Goal: Leave review/rating

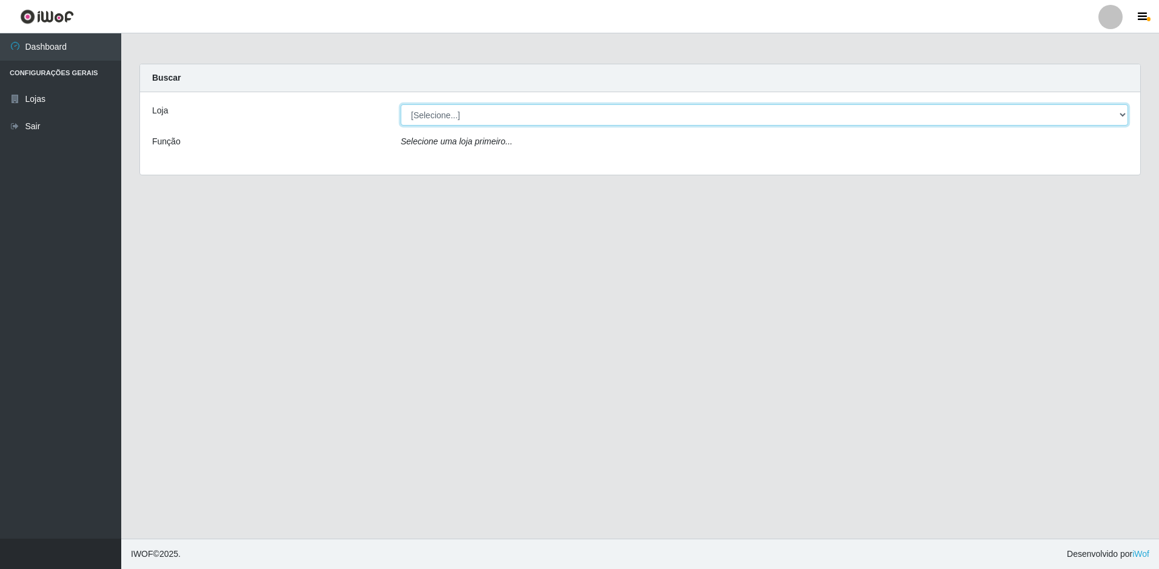
click at [539, 119] on select "[Selecione...] Extraplus - Loja 50 [GEOGRAPHIC_DATA]" at bounding box center [764, 114] width 727 height 21
select select "451"
click at [401, 104] on select "[Selecione...] Extraplus - Loja 50 [GEOGRAPHIC_DATA]" at bounding box center [764, 114] width 727 height 21
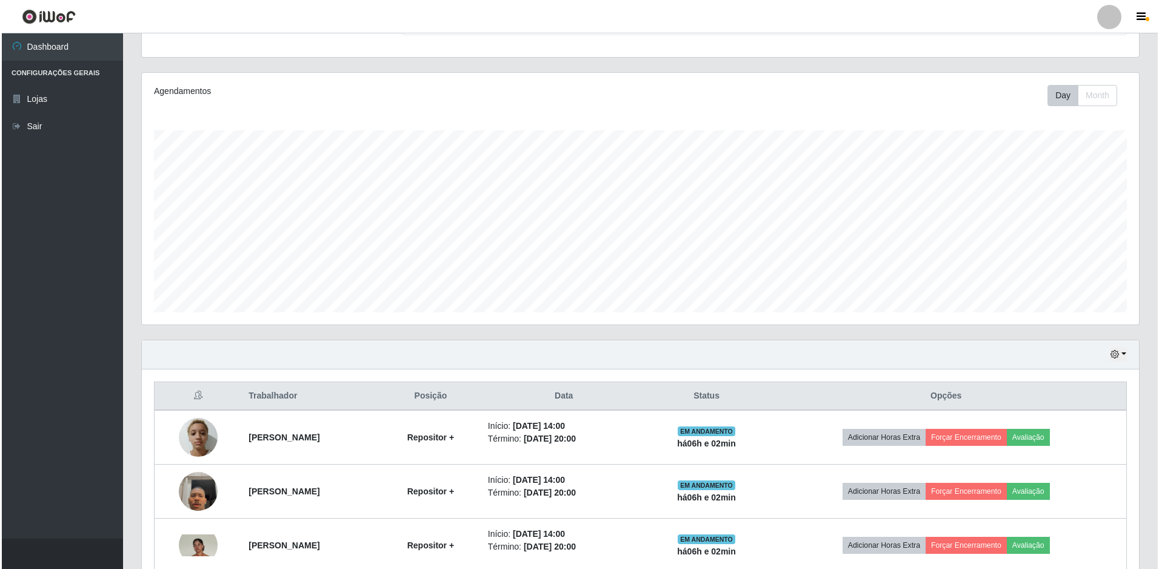
scroll to position [182, 0]
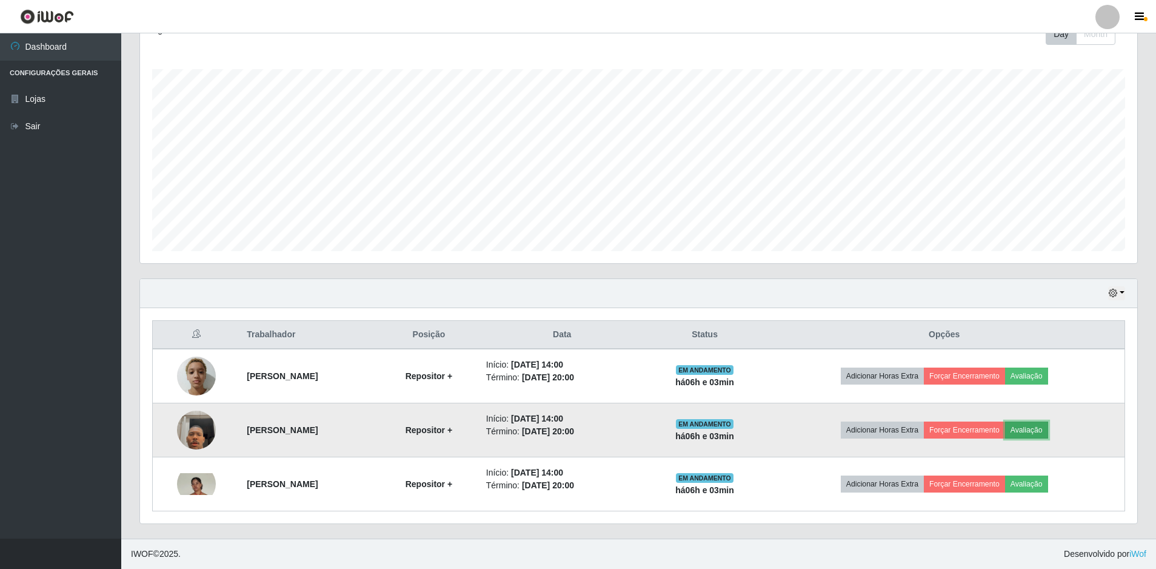
click at [1048, 435] on button "Avaliação" at bounding box center [1026, 429] width 43 height 17
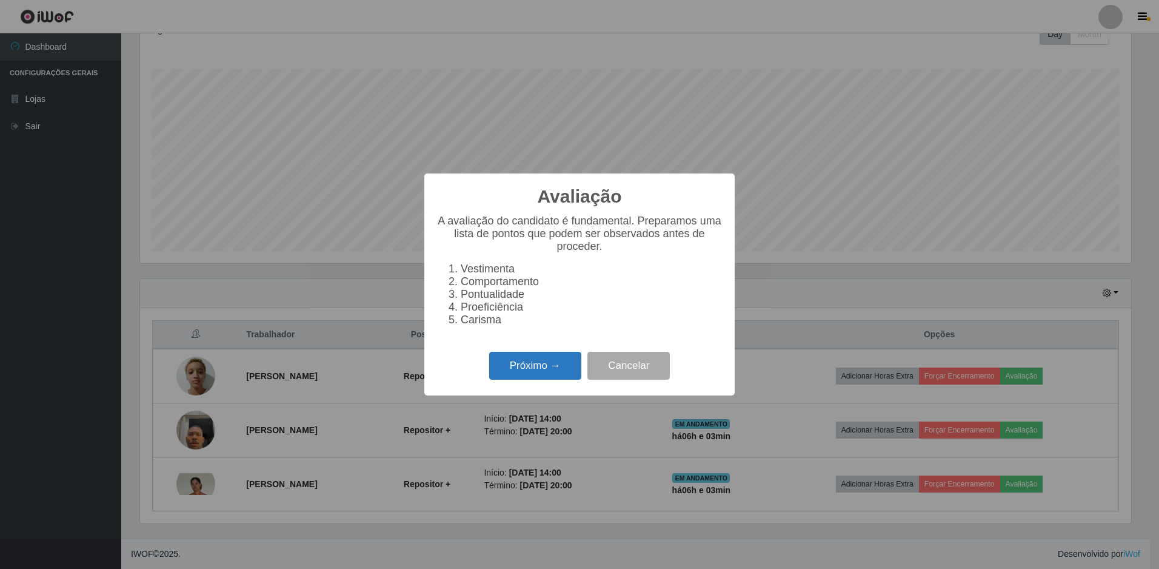
click at [546, 369] on button "Próximo →" at bounding box center [535, 366] width 92 height 28
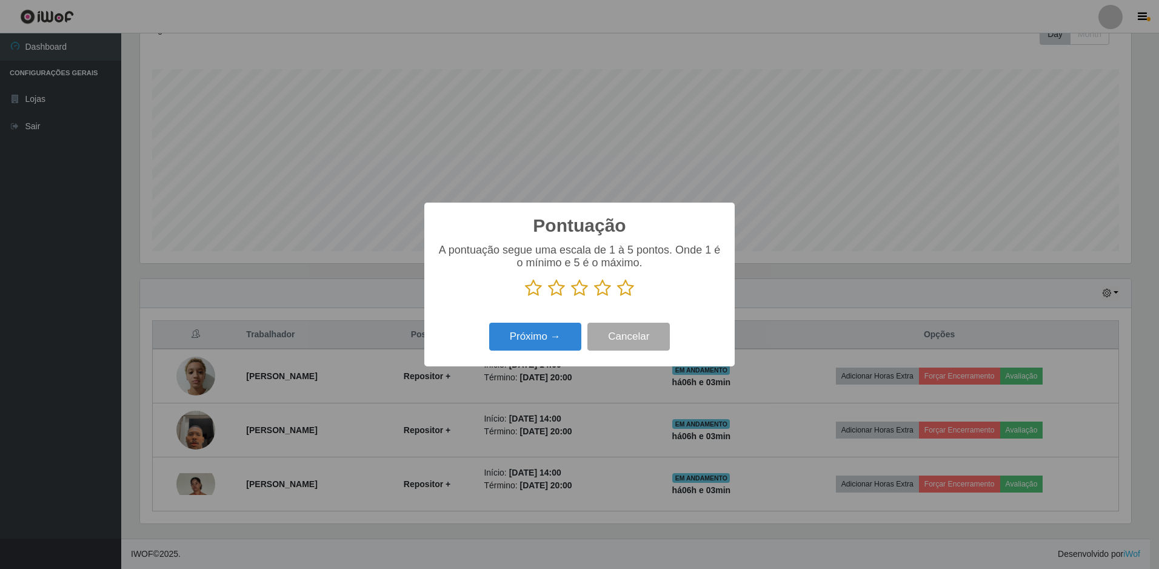
click at [623, 289] on icon at bounding box center [625, 288] width 17 height 18
click at [617, 297] on input "radio" at bounding box center [617, 297] width 0 height 0
click at [522, 341] on button "Próximo →" at bounding box center [535, 336] width 92 height 28
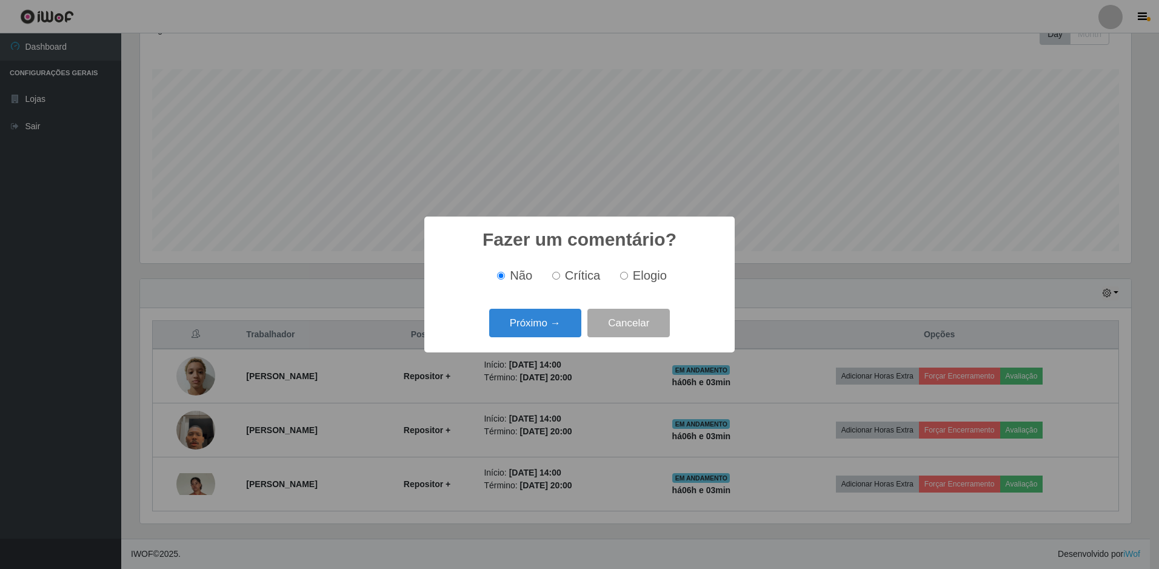
click at [624, 277] on input "Elogio" at bounding box center [624, 276] width 8 height 8
radio input "true"
click at [565, 319] on button "Próximo →" at bounding box center [535, 323] width 92 height 28
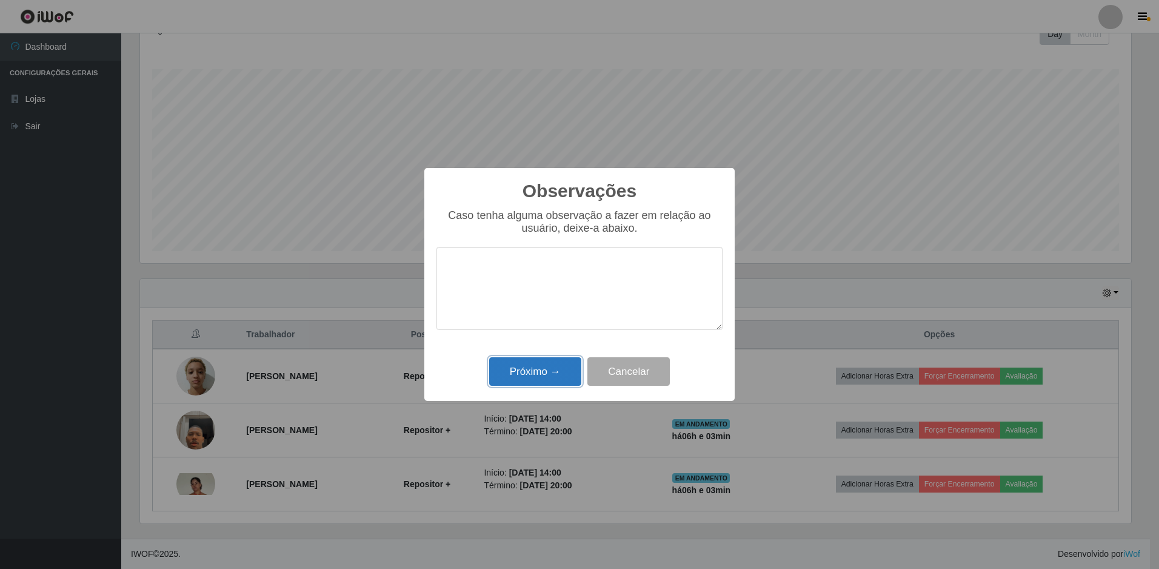
click at [547, 369] on button "Próximo →" at bounding box center [535, 371] width 92 height 28
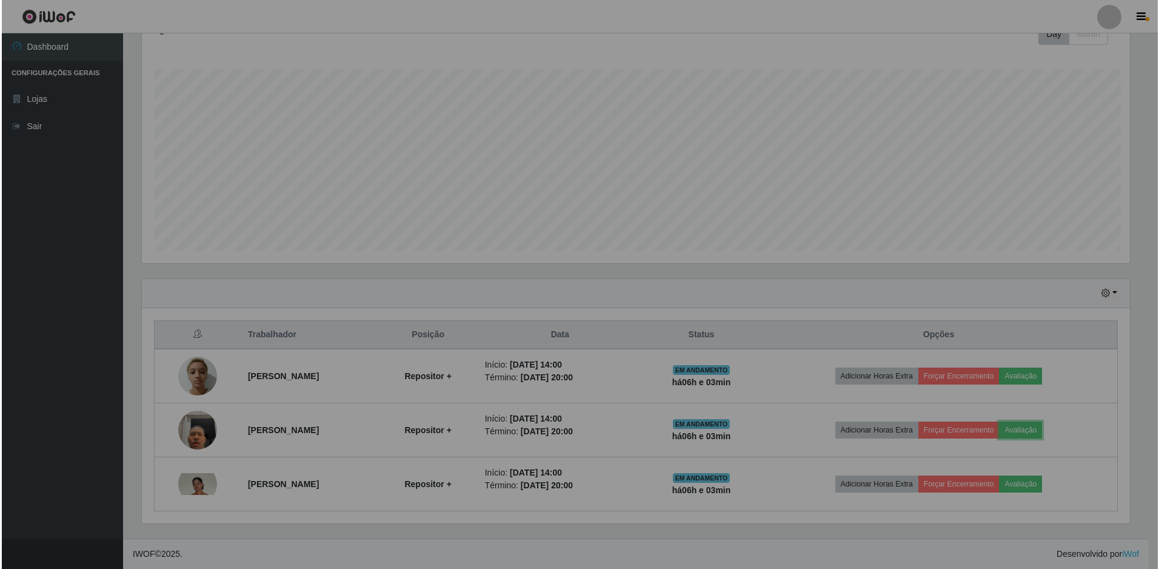
scroll to position [252, 997]
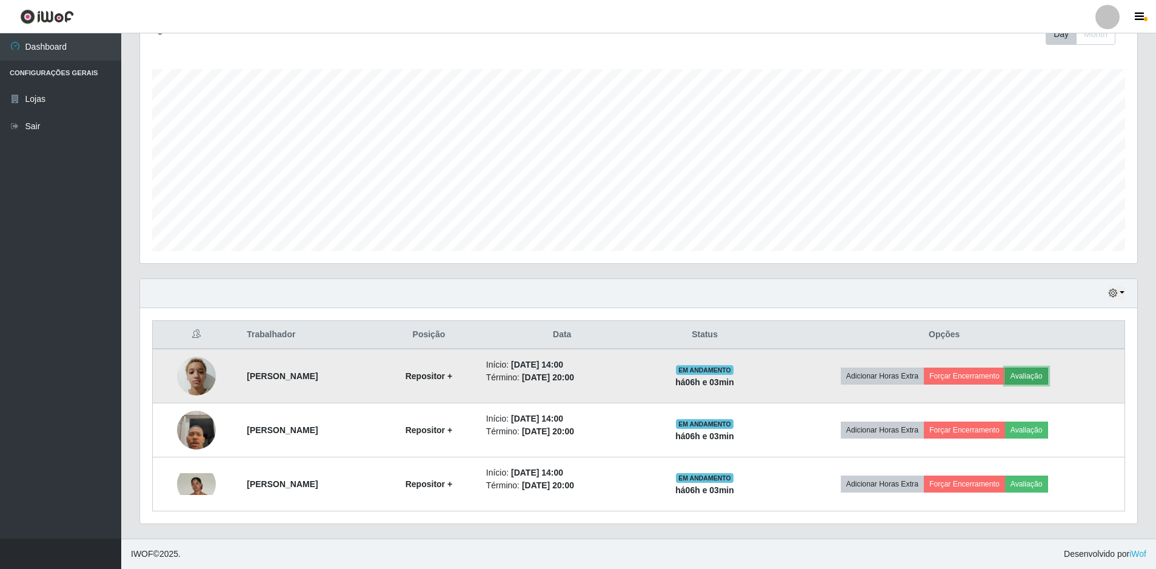
click at [1027, 374] on button "Avaliação" at bounding box center [1026, 375] width 43 height 17
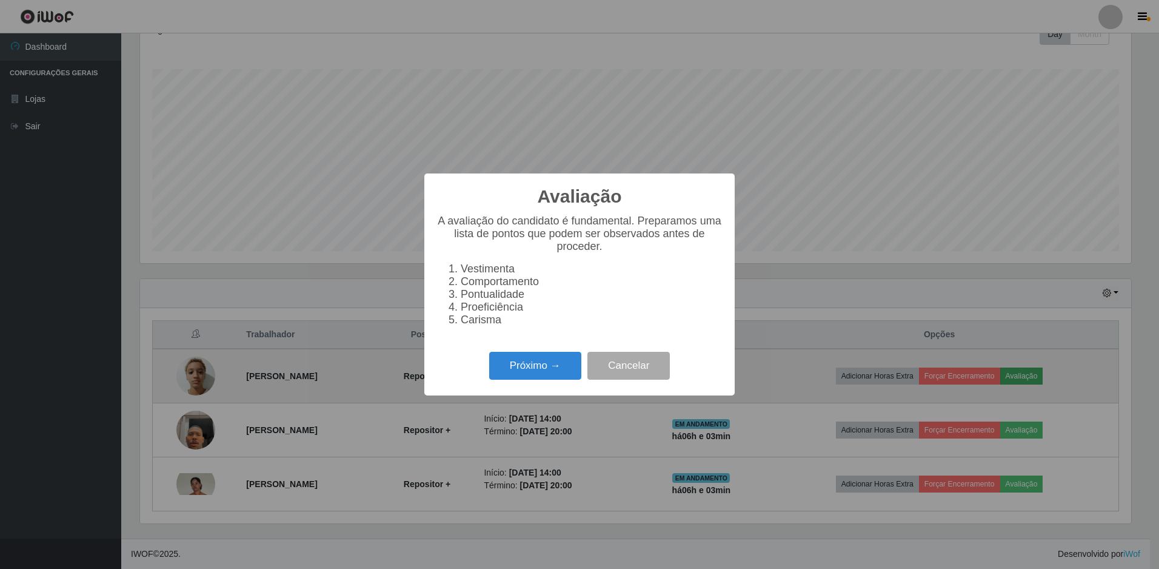
scroll to position [252, 991]
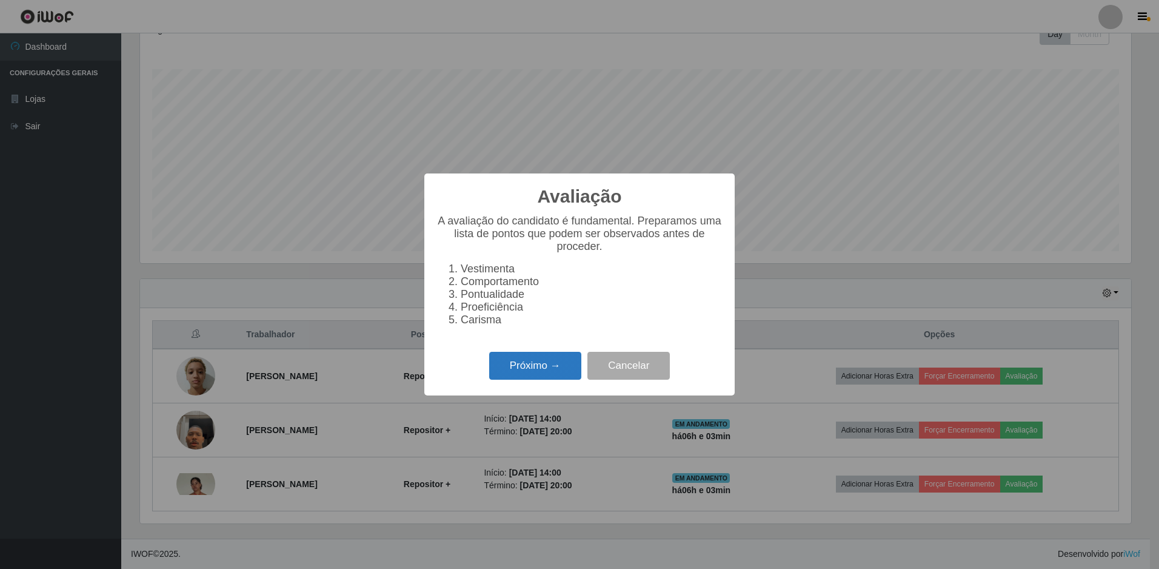
click at [526, 376] on button "Próximo →" at bounding box center [535, 366] width 92 height 28
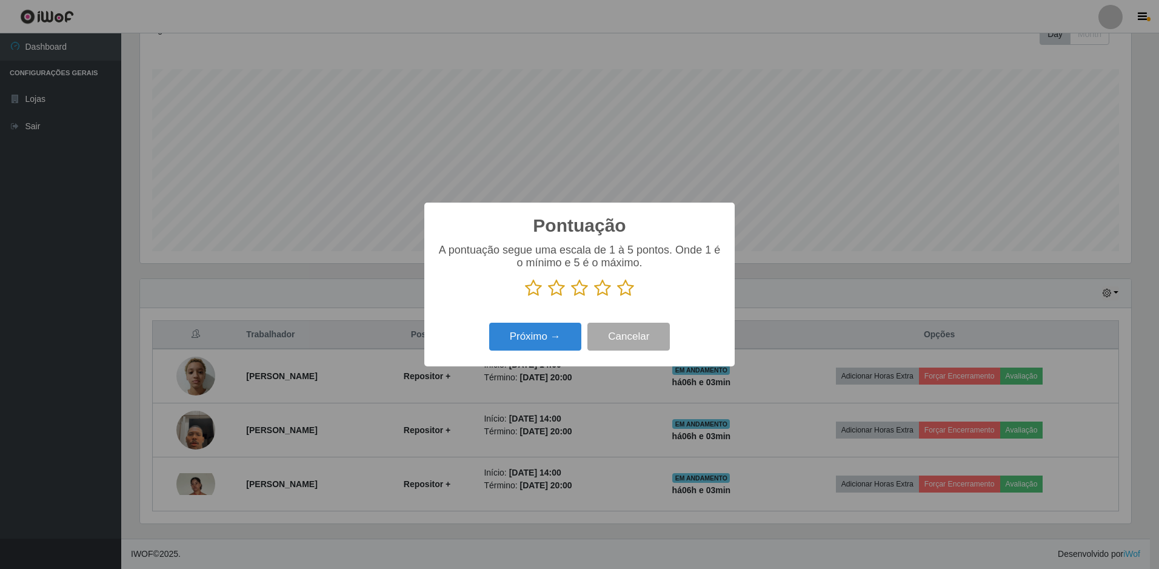
scroll to position [605869, 605130]
click at [622, 289] on icon at bounding box center [625, 288] width 17 height 18
click at [617, 297] on input "radio" at bounding box center [617, 297] width 0 height 0
click at [524, 349] on button "Próximo →" at bounding box center [535, 336] width 92 height 28
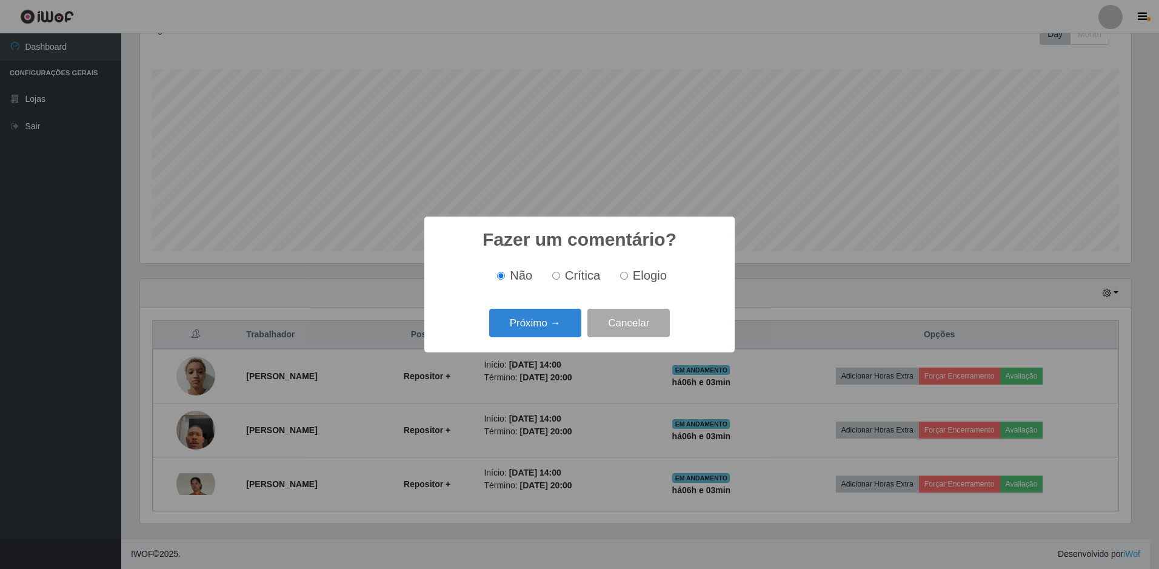
click at [627, 275] on label "Elogio" at bounding box center [641, 276] width 52 height 14
drag, startPoint x: 627, startPoint y: 275, endPoint x: 537, endPoint y: 325, distance: 102.6
click at [537, 325] on button "Próximo →" at bounding box center [535, 323] width 92 height 28
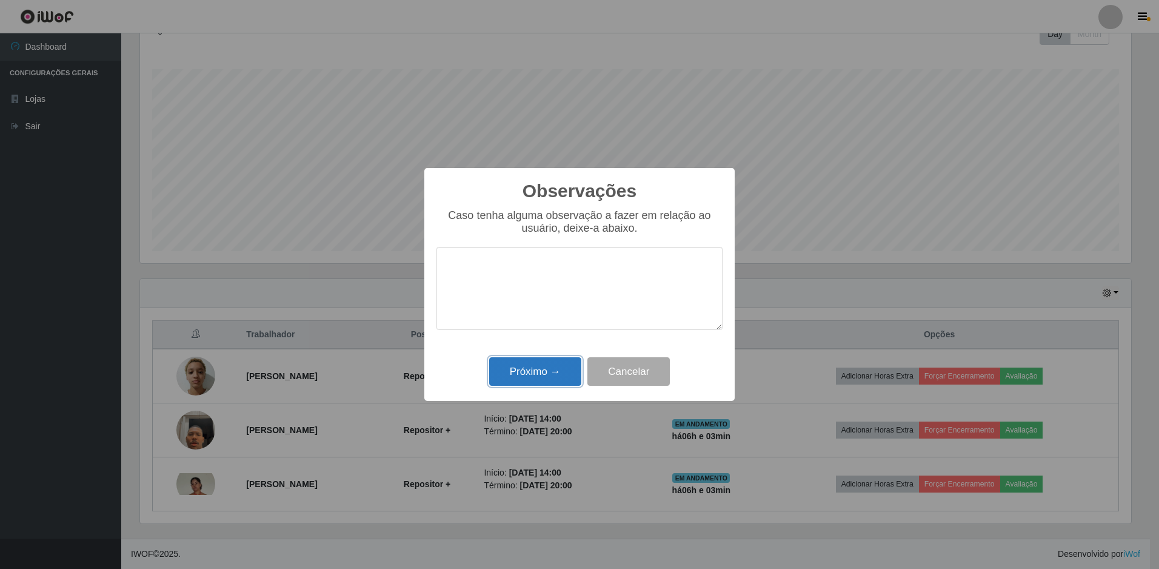
click at [556, 372] on button "Próximo →" at bounding box center [535, 371] width 92 height 28
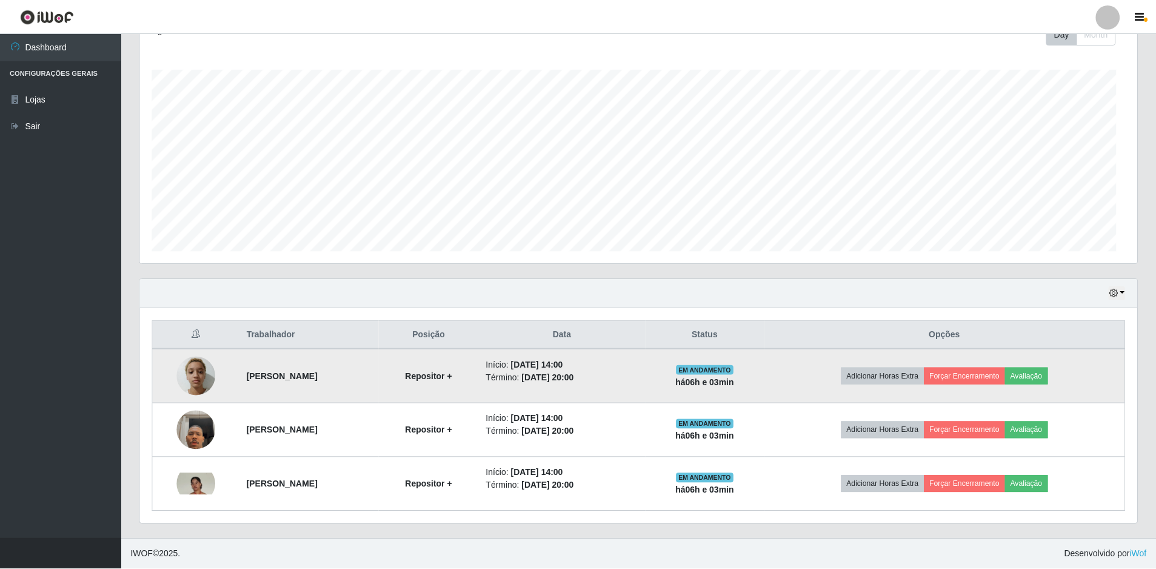
scroll to position [252, 997]
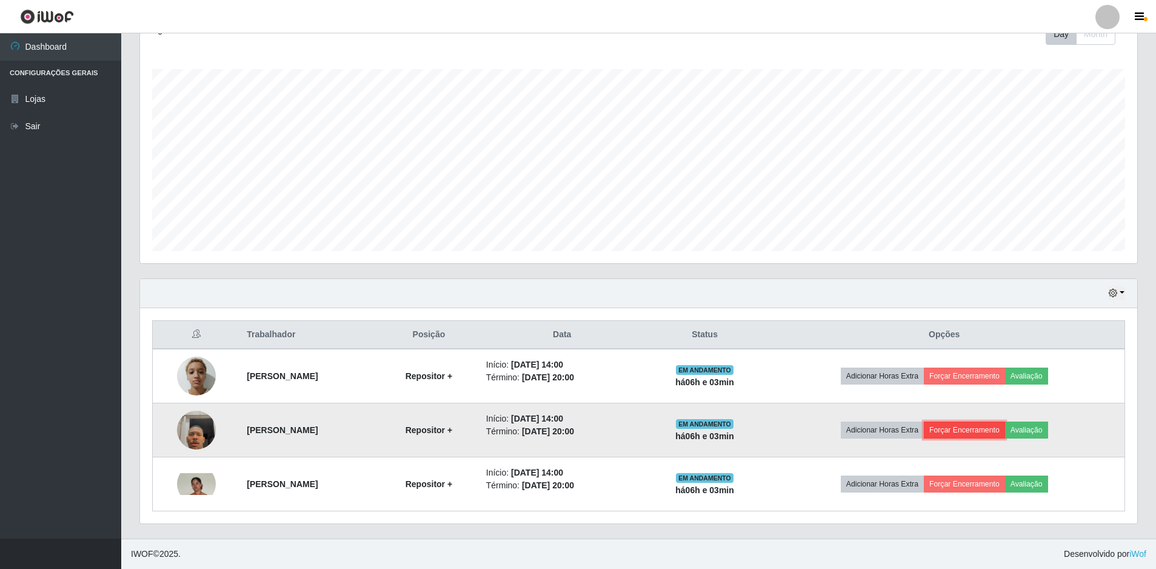
click at [981, 432] on button "Forçar Encerramento" at bounding box center [964, 429] width 81 height 17
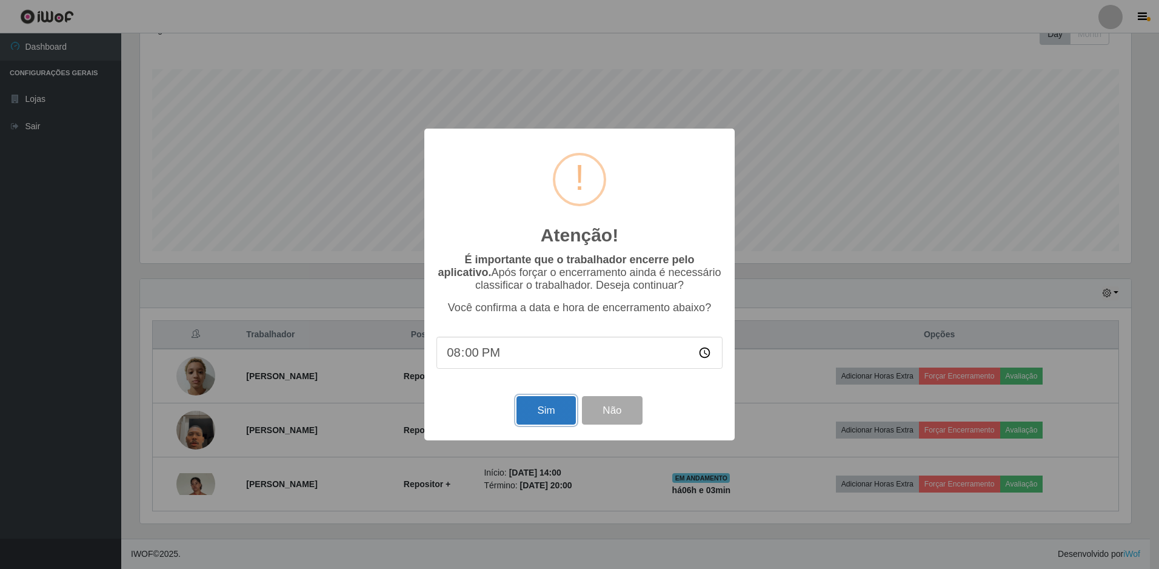
click at [542, 410] on button "Sim" at bounding box center [545, 410] width 59 height 28
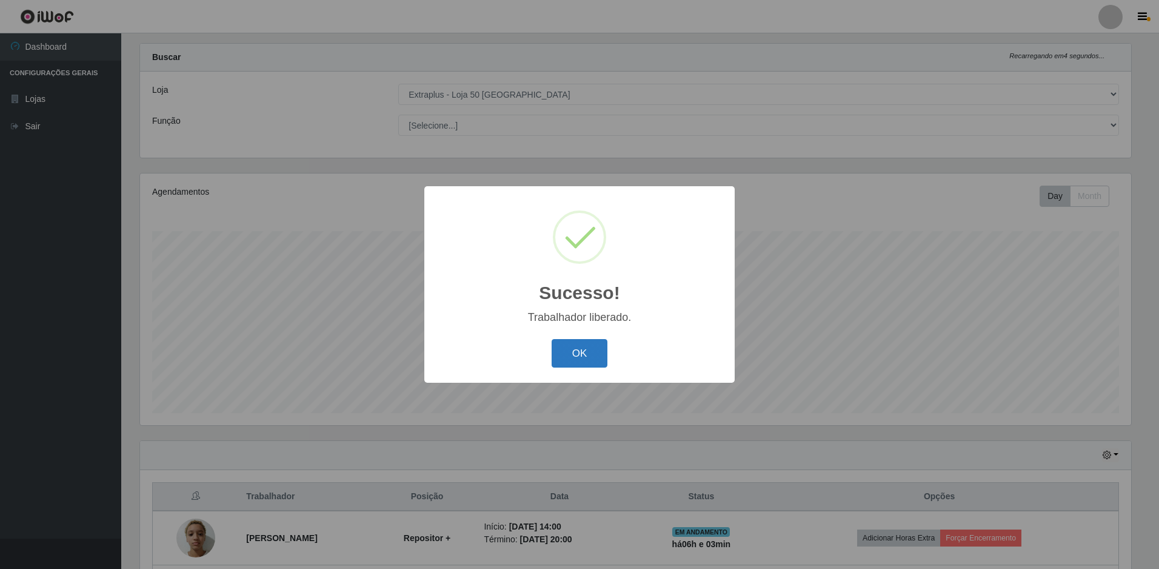
drag, startPoint x: 587, startPoint y: 358, endPoint x: 602, endPoint y: 366, distance: 17.6
click at [587, 358] on button "OK" at bounding box center [580, 353] width 56 height 28
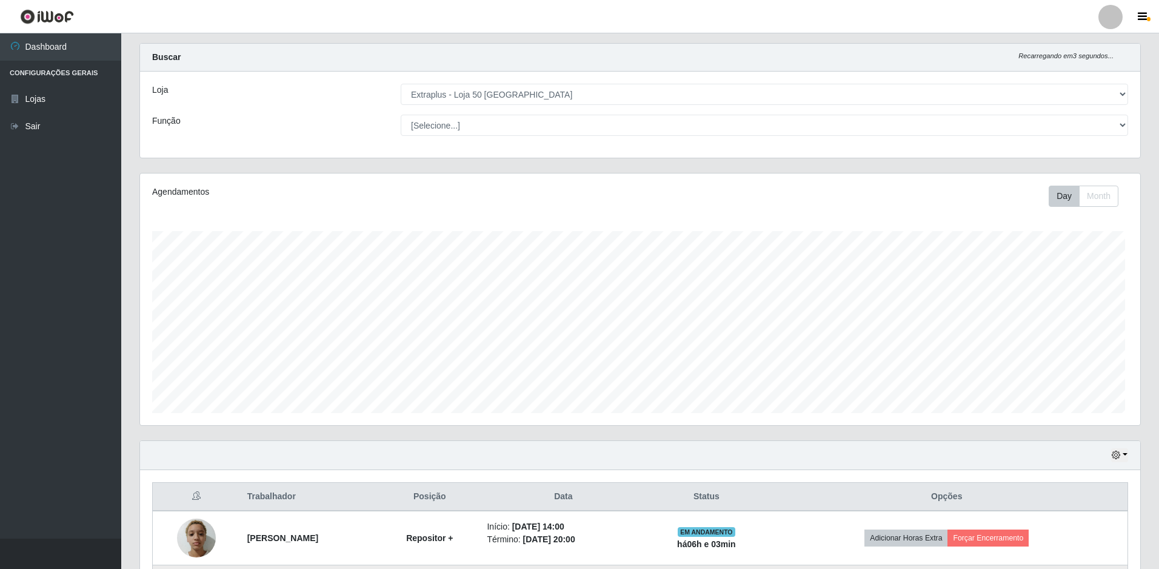
scroll to position [252, 997]
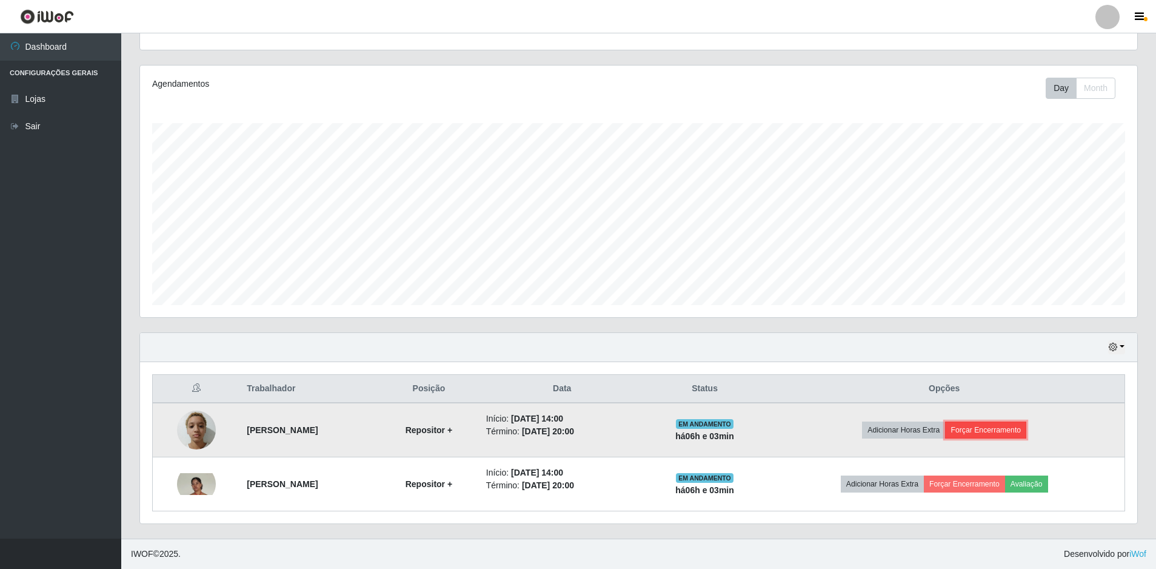
click at [975, 433] on button "Forçar Encerramento" at bounding box center [985, 429] width 81 height 17
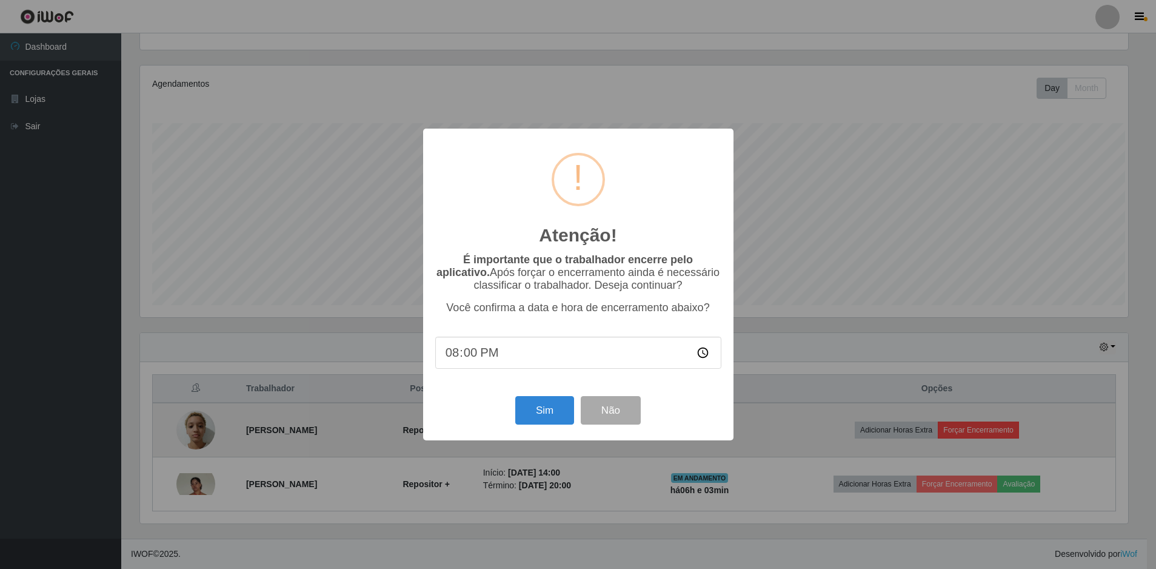
scroll to position [252, 991]
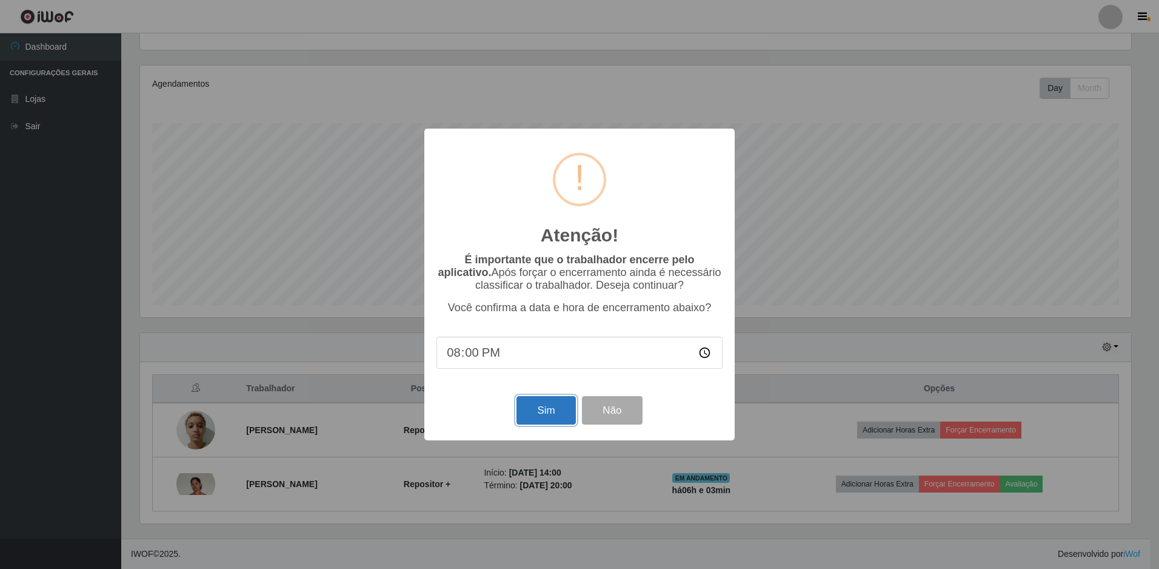
click at [540, 413] on button "Sim" at bounding box center [545, 410] width 59 height 28
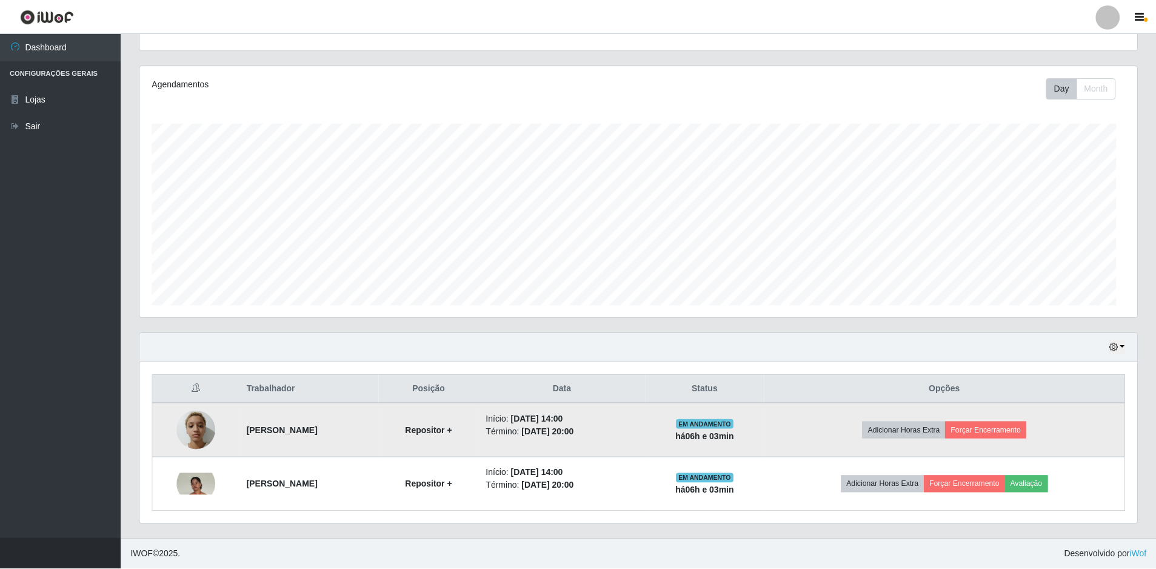
scroll to position [0, 0]
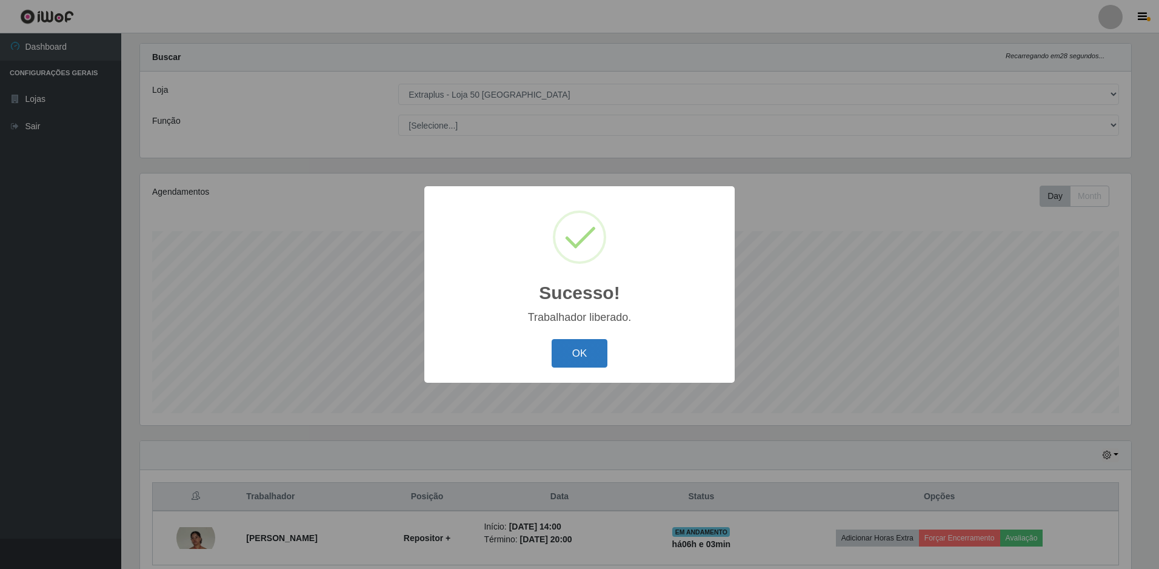
click at [594, 349] on button "OK" at bounding box center [580, 353] width 56 height 28
